Goal: Task Accomplishment & Management: Complete application form

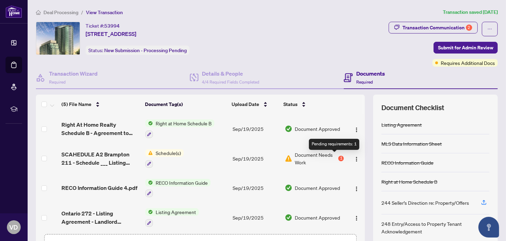
click at [338, 156] on div "1" at bounding box center [341, 159] width 6 height 6
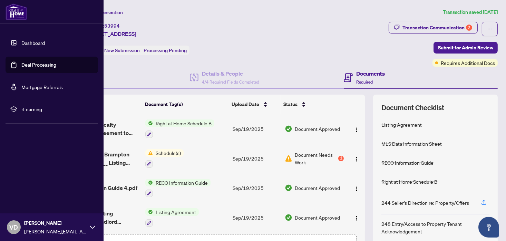
click at [41, 65] on link "Deal Processing" at bounding box center [38, 65] width 35 height 6
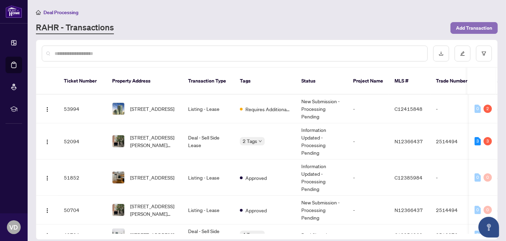
click at [465, 25] on span "Add Transaction" at bounding box center [474, 27] width 36 height 11
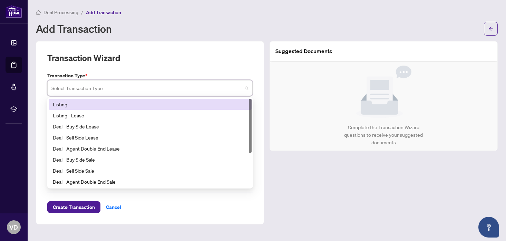
click at [99, 88] on input "search" at bounding box center [146, 88] width 191 height 15
click at [63, 101] on div "Listing" at bounding box center [150, 104] width 195 height 8
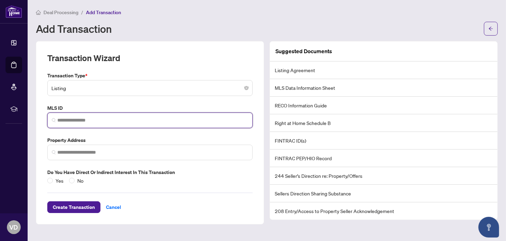
click at [104, 121] on input "search" at bounding box center [152, 120] width 191 height 7
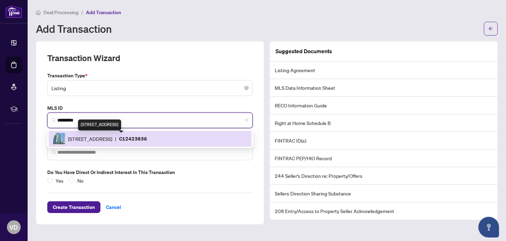
click at [112, 140] on span "390 Cherry St, Toronto, Ontario M5A 0E2, Canada" at bounding box center [90, 139] width 44 height 8
type input "*********"
type input "**********"
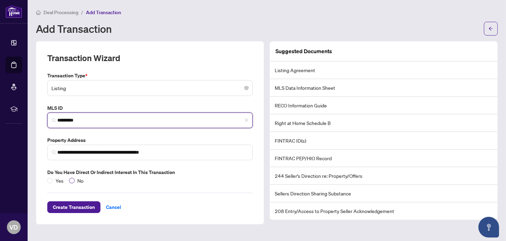
type input "*********"
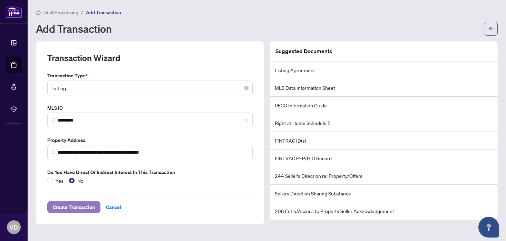
click at [85, 209] on span "Create Transaction" at bounding box center [74, 206] width 42 height 11
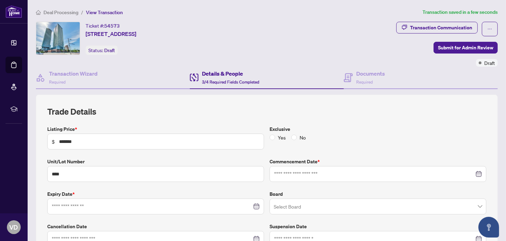
type input "**********"
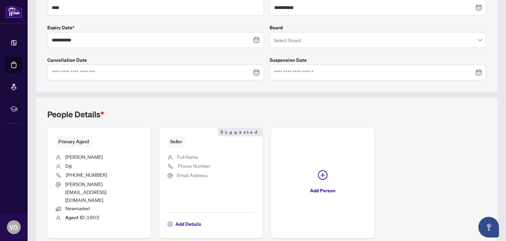
scroll to position [173, 0]
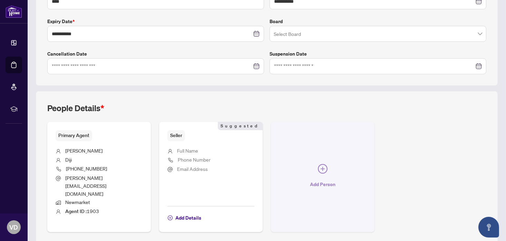
click at [319, 179] on span "Add Person" at bounding box center [323, 184] width 26 height 11
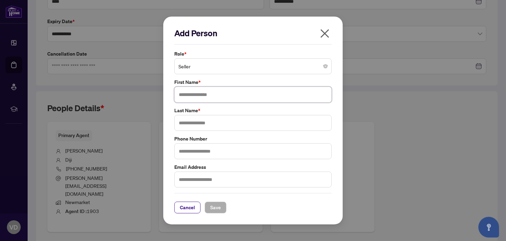
click at [213, 96] on input "text" at bounding box center [252, 95] width 157 height 16
type input "*****"
click at [210, 125] on input "text" at bounding box center [252, 123] width 157 height 16
type input "****"
click at [295, 106] on div "Role * Seller First Name * ***** Last Name * **** Phone Number Email Address" at bounding box center [252, 118] width 161 height 137
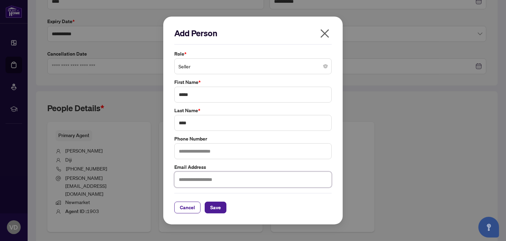
click at [205, 180] on input "text" at bounding box center [252, 179] width 157 height 16
type input "*"
type input "**********"
click at [216, 206] on span "Save" at bounding box center [215, 207] width 11 height 11
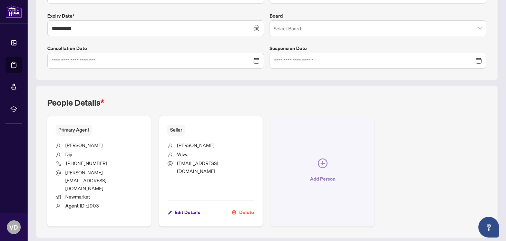
scroll to position [183, 0]
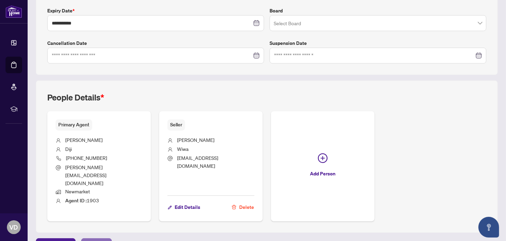
click at [94, 238] on span "Next Tab" at bounding box center [97, 243] width 20 height 11
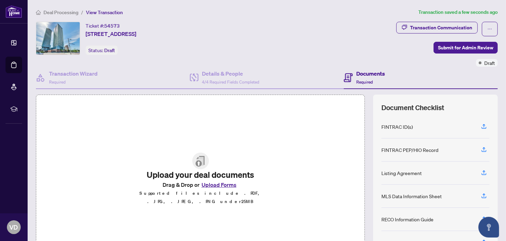
click at [211, 188] on button "Upload Forms" at bounding box center [218, 184] width 39 height 9
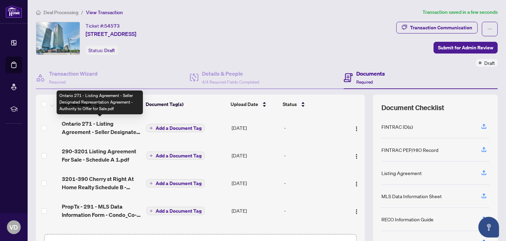
click at [98, 122] on span "Ontario 271 - Listing Agreement - Seller Designated Representation Agreement - …" at bounding box center [101, 127] width 79 height 17
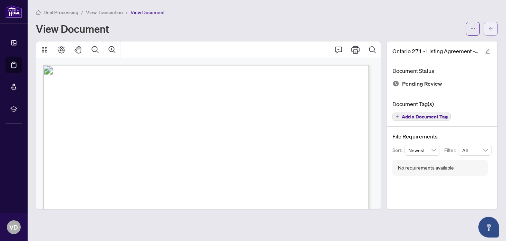
click at [490, 26] on icon "arrow-left" at bounding box center [490, 28] width 5 height 5
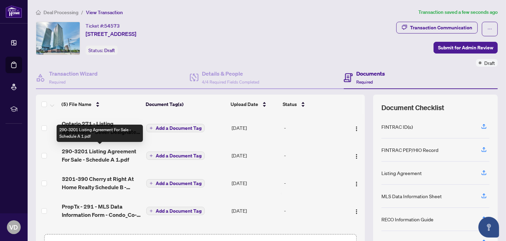
click at [103, 150] on span "290-3201 Listing Agreement For Sale - Schedule A 1.pdf" at bounding box center [101, 155] width 79 height 17
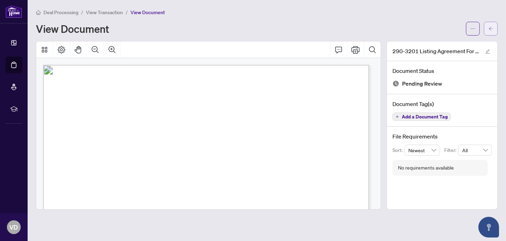
click at [491, 27] on icon "arrow-left" at bounding box center [490, 28] width 5 height 5
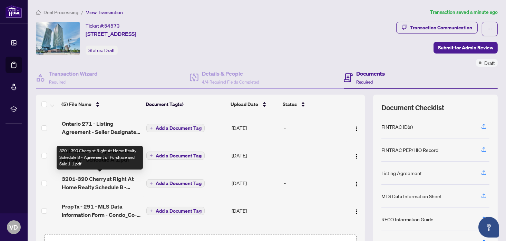
click at [102, 180] on span "3201-390 Cherry st Right At Home Realty Schedule B - Agreement of Purchase and …" at bounding box center [101, 183] width 79 height 17
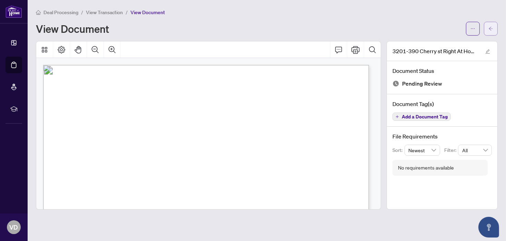
click at [491, 26] on icon "arrow-left" at bounding box center [490, 28] width 5 height 5
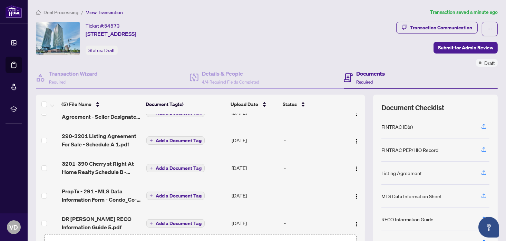
scroll to position [23, 0]
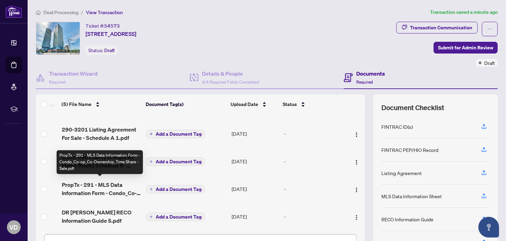
click at [102, 187] on span "PropTx - 291 - MLS Data Information Form - Condo_Co-op_Co-Ownership_Time Share …" at bounding box center [101, 188] width 79 height 17
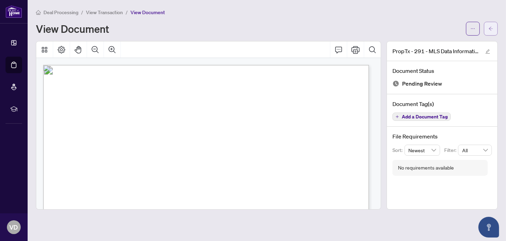
click at [492, 27] on icon "arrow-left" at bounding box center [490, 28] width 5 height 5
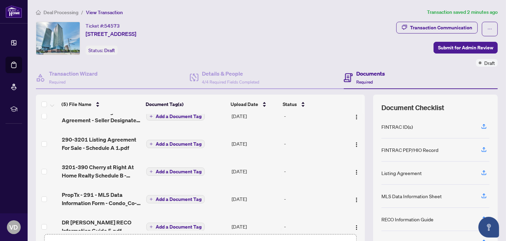
scroll to position [23, 0]
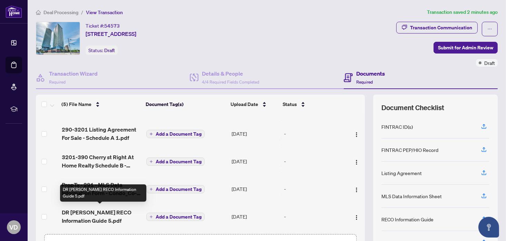
click at [96, 210] on span "DR WIWA RECO Information Guide 5.pdf" at bounding box center [101, 216] width 79 height 17
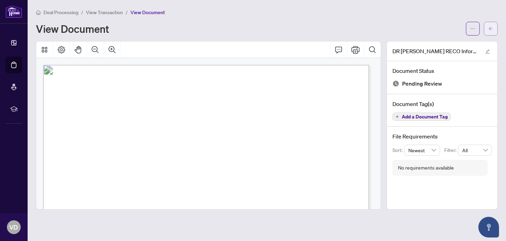
click at [490, 28] on icon "arrow-left" at bounding box center [491, 29] width 4 height 4
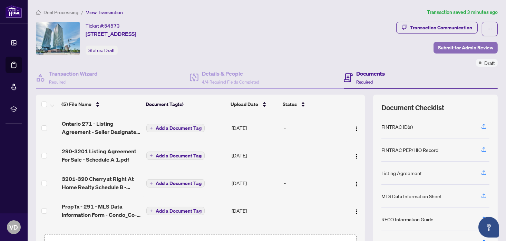
click at [453, 48] on span "Submit for Admin Review" at bounding box center [465, 47] width 55 height 11
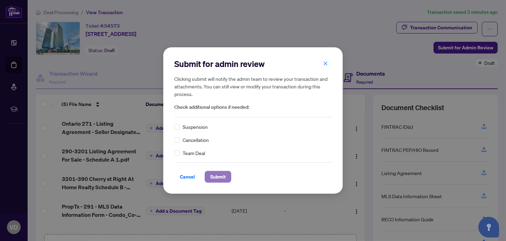
click at [219, 177] on span "Submit" at bounding box center [218, 176] width 16 height 11
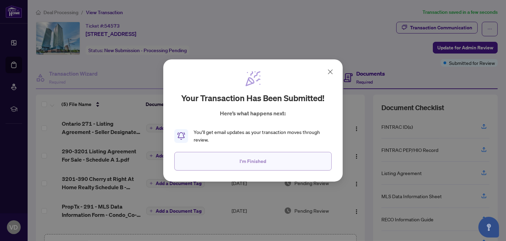
click at [254, 161] on span "I'm Finished" at bounding box center [253, 161] width 27 height 11
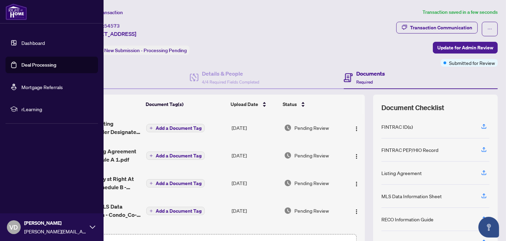
click at [33, 41] on link "Dashboard" at bounding box center [32, 43] width 23 height 6
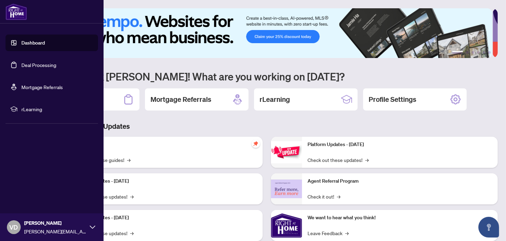
click at [38, 62] on link "Deal Processing" at bounding box center [38, 65] width 35 height 6
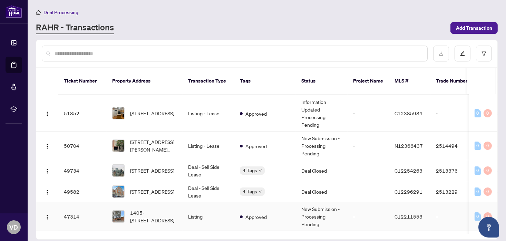
scroll to position [104, 0]
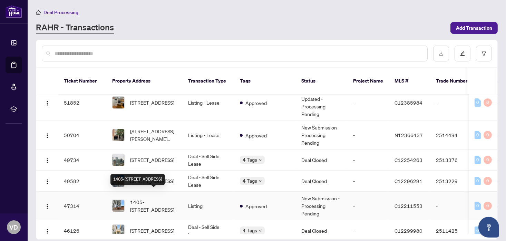
click at [149, 198] on span "1405-390 Cherry St, Toronto, Ontario M5A 0E2, Canada" at bounding box center [153, 205] width 47 height 15
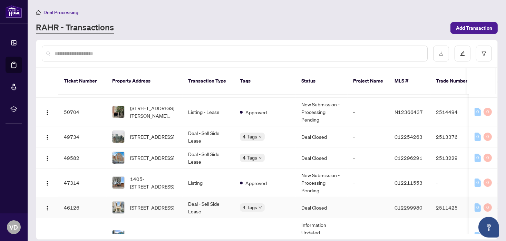
scroll to position [138, 0]
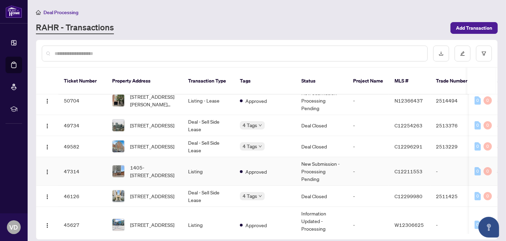
click at [129, 164] on div "1405-390 Cherry St, Toronto, Ontario M5A 0E2, Canada" at bounding box center [144, 171] width 65 height 15
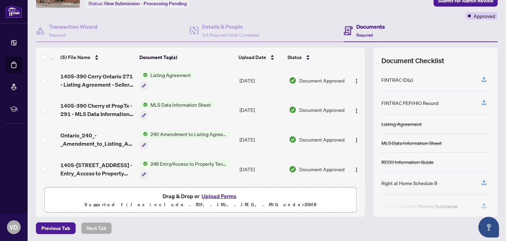
scroll to position [12, 0]
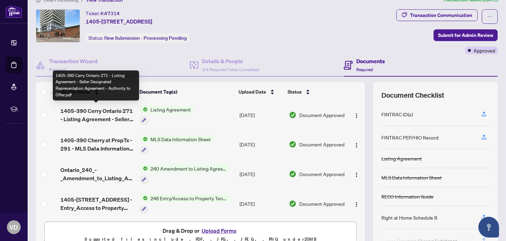
click at [95, 108] on span "1405-390 Cerry Ontario 271 - Listing Agreement - Seller Designated Representati…" at bounding box center [97, 115] width 74 height 17
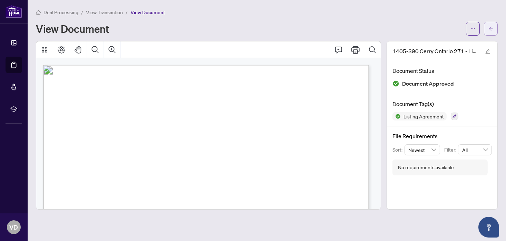
click at [492, 27] on icon "arrow-left" at bounding box center [490, 28] width 5 height 5
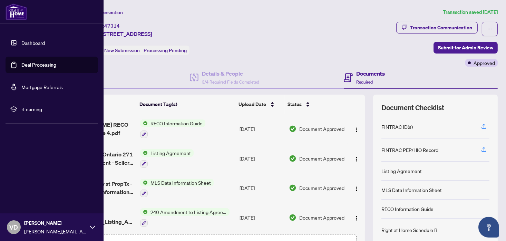
click at [42, 66] on link "Deal Processing" at bounding box center [38, 65] width 35 height 6
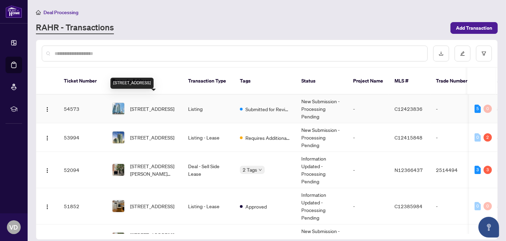
click at [159, 105] on span "3201-390 Cherry St, Toronto, Ontario M5A 0E2, Canada" at bounding box center [152, 109] width 44 height 8
